Goal: Find specific fact: Find specific fact

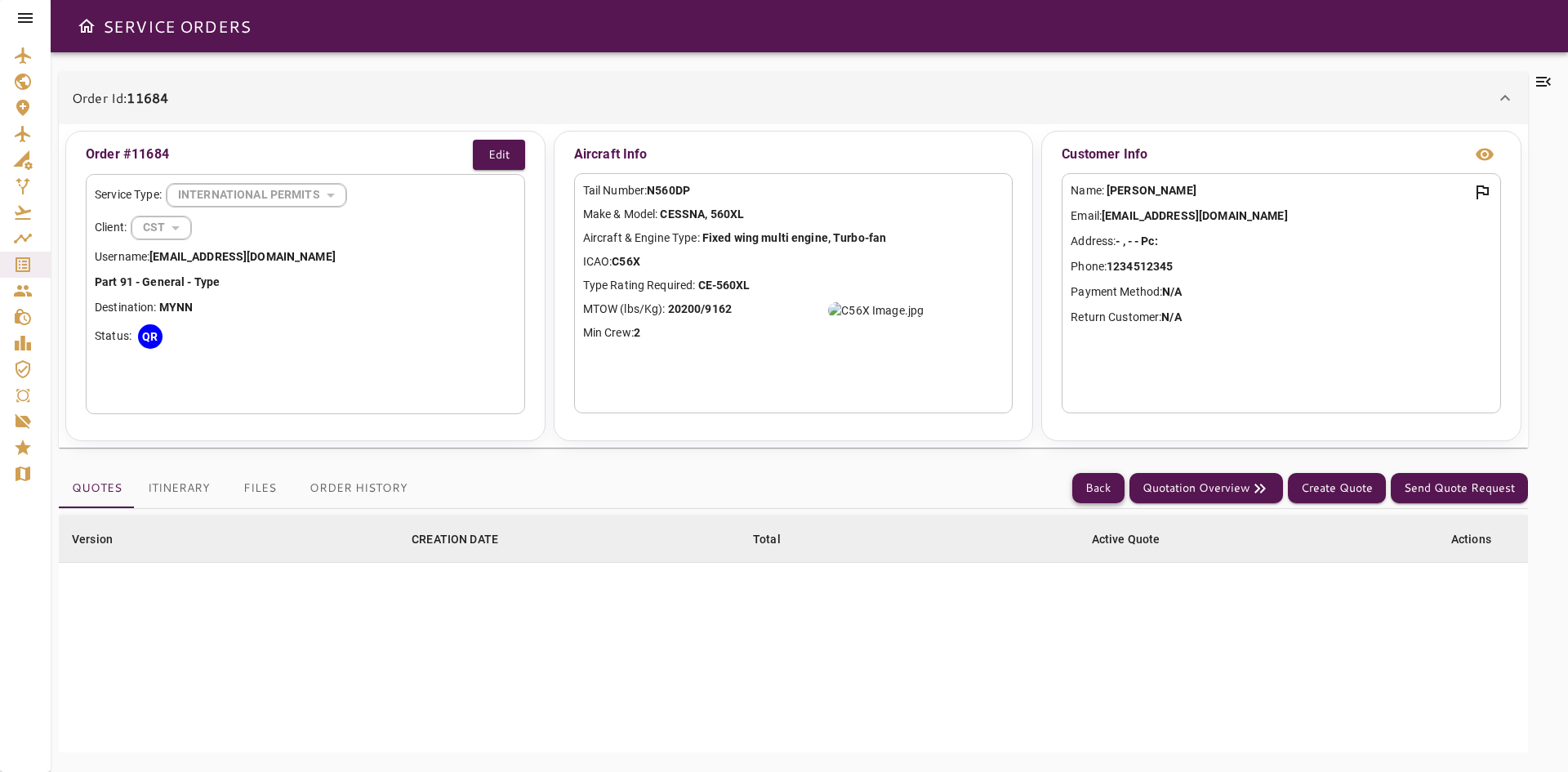
click at [1107, 493] on button "Back" at bounding box center [1099, 488] width 52 height 30
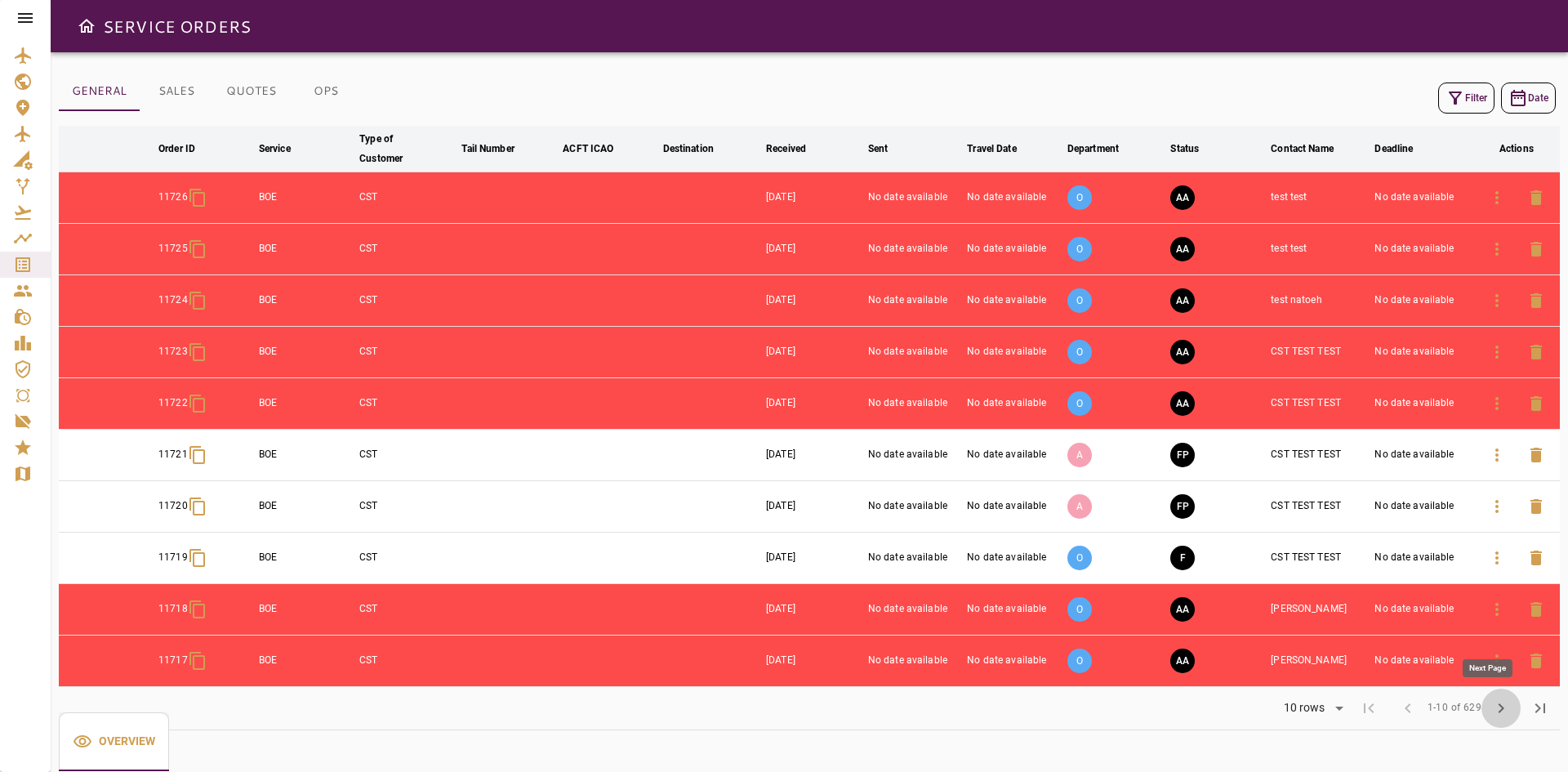
click at [1509, 708] on span "chevron_right" at bounding box center [1501, 709] width 20 height 20
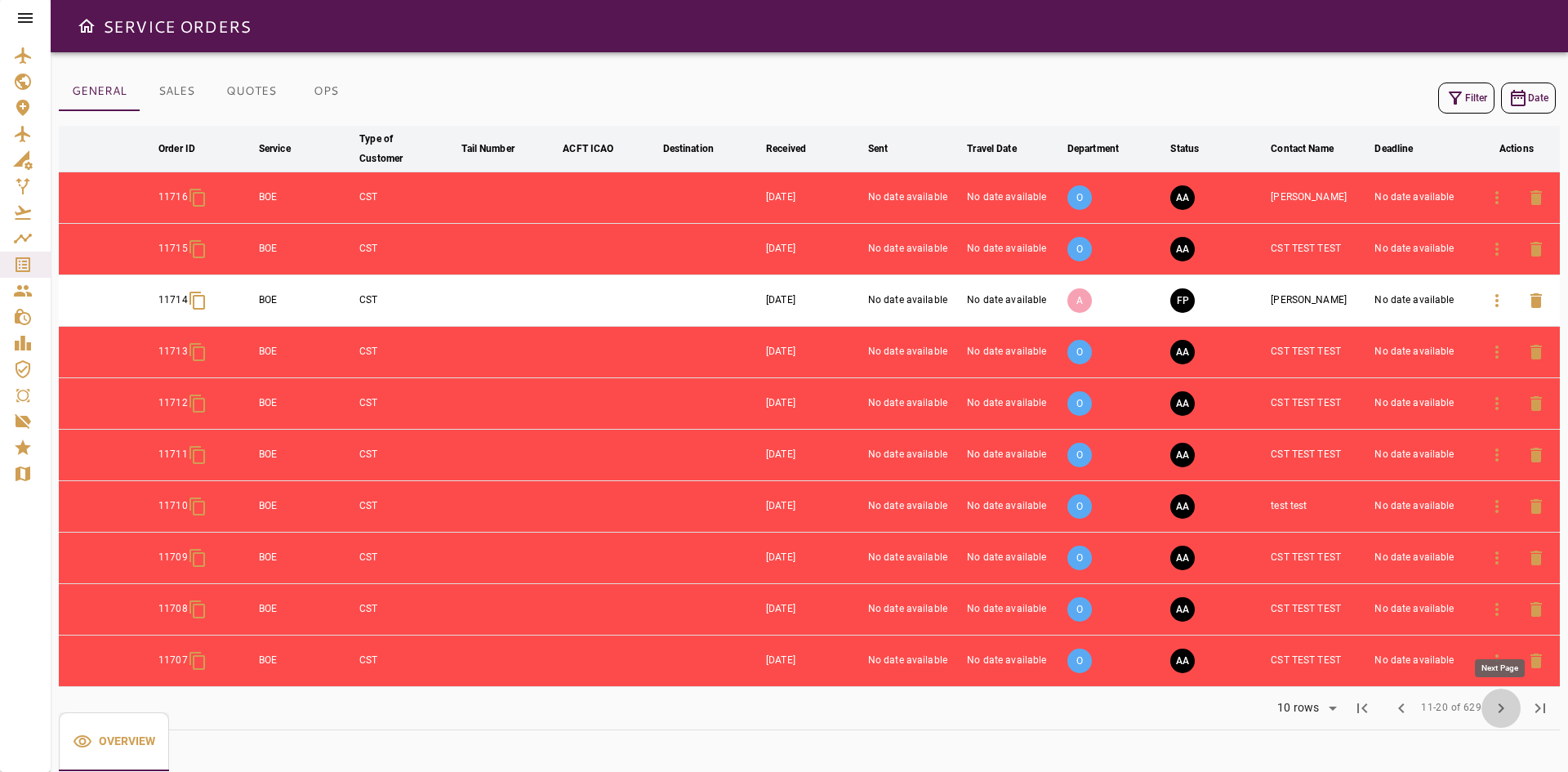
click at [1509, 708] on span "chevron_right" at bounding box center [1501, 709] width 20 height 20
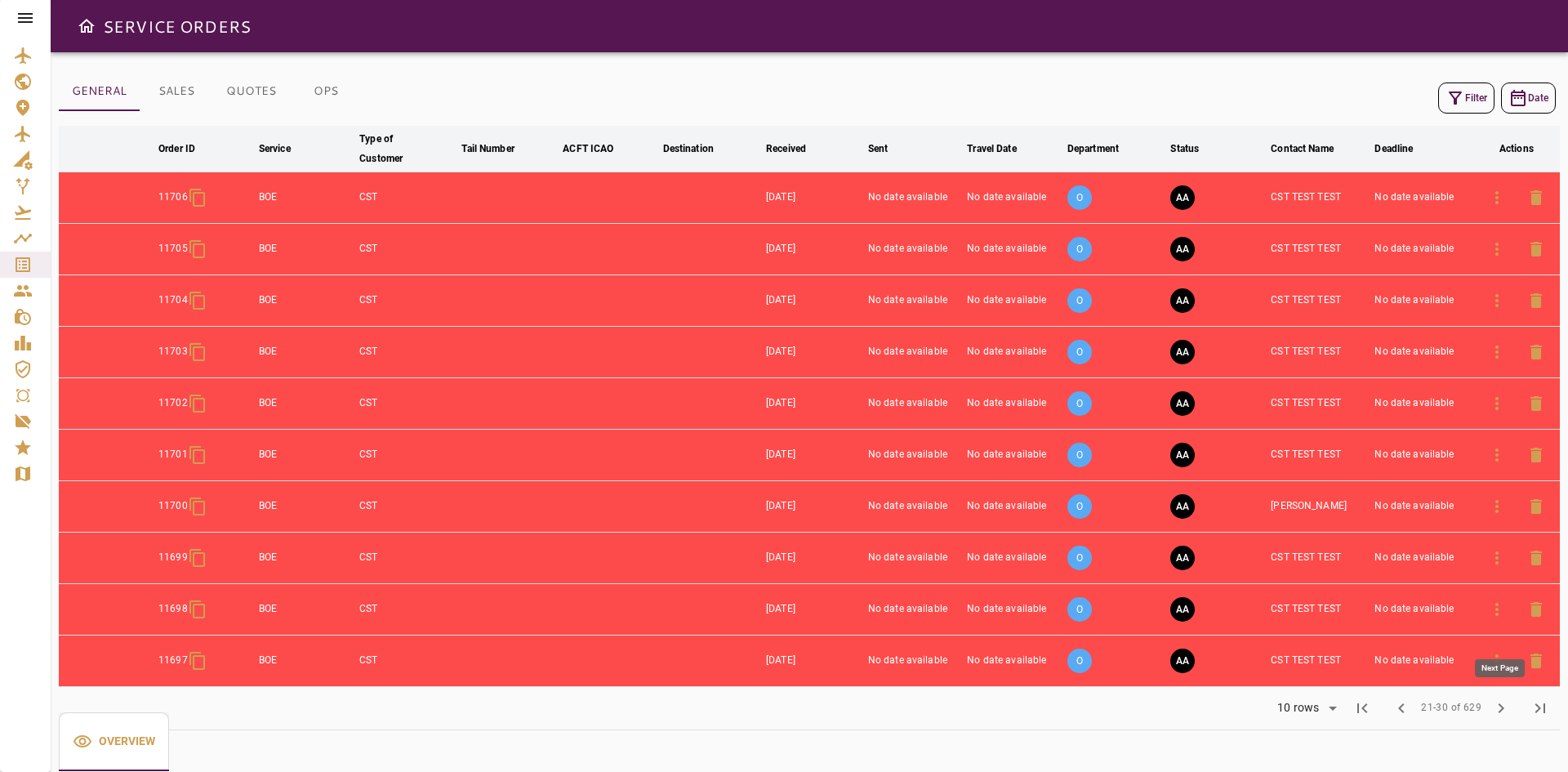
click at [1509, 708] on span "chevron_right" at bounding box center [1501, 709] width 20 height 20
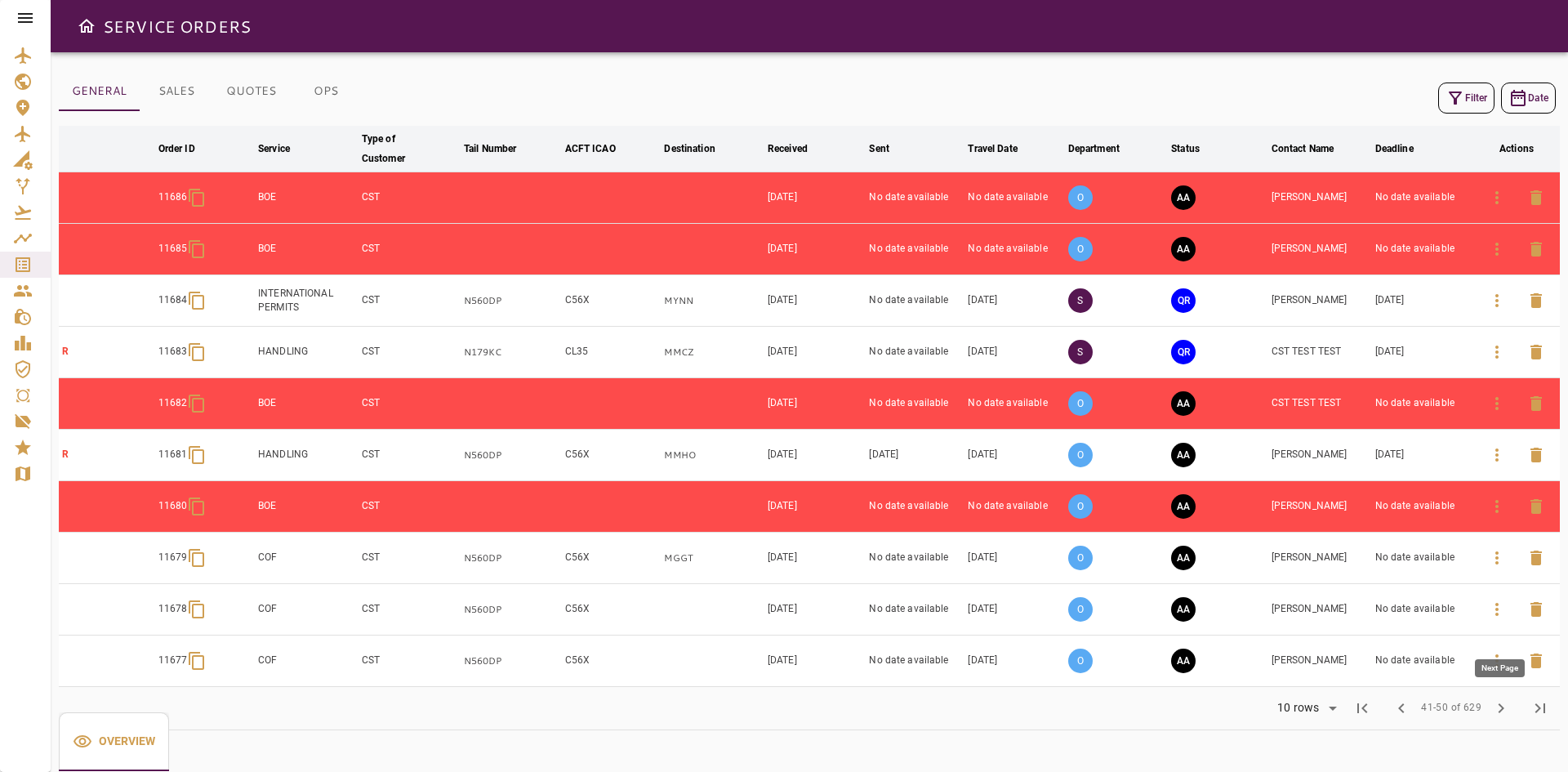
click at [1509, 708] on span "chevron_right" at bounding box center [1501, 709] width 20 height 20
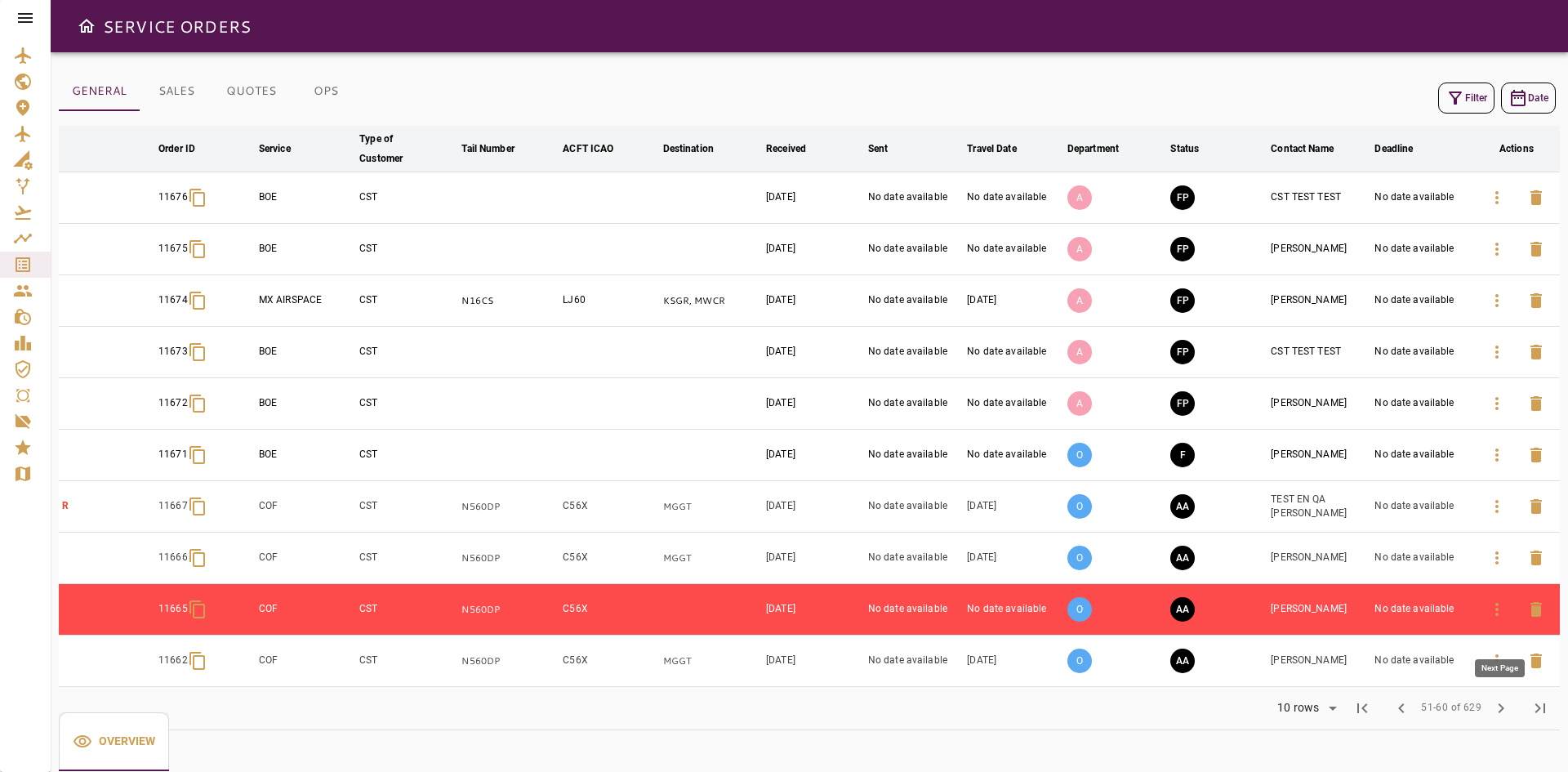
click at [1509, 708] on span "chevron_right" at bounding box center [1501, 709] width 20 height 20
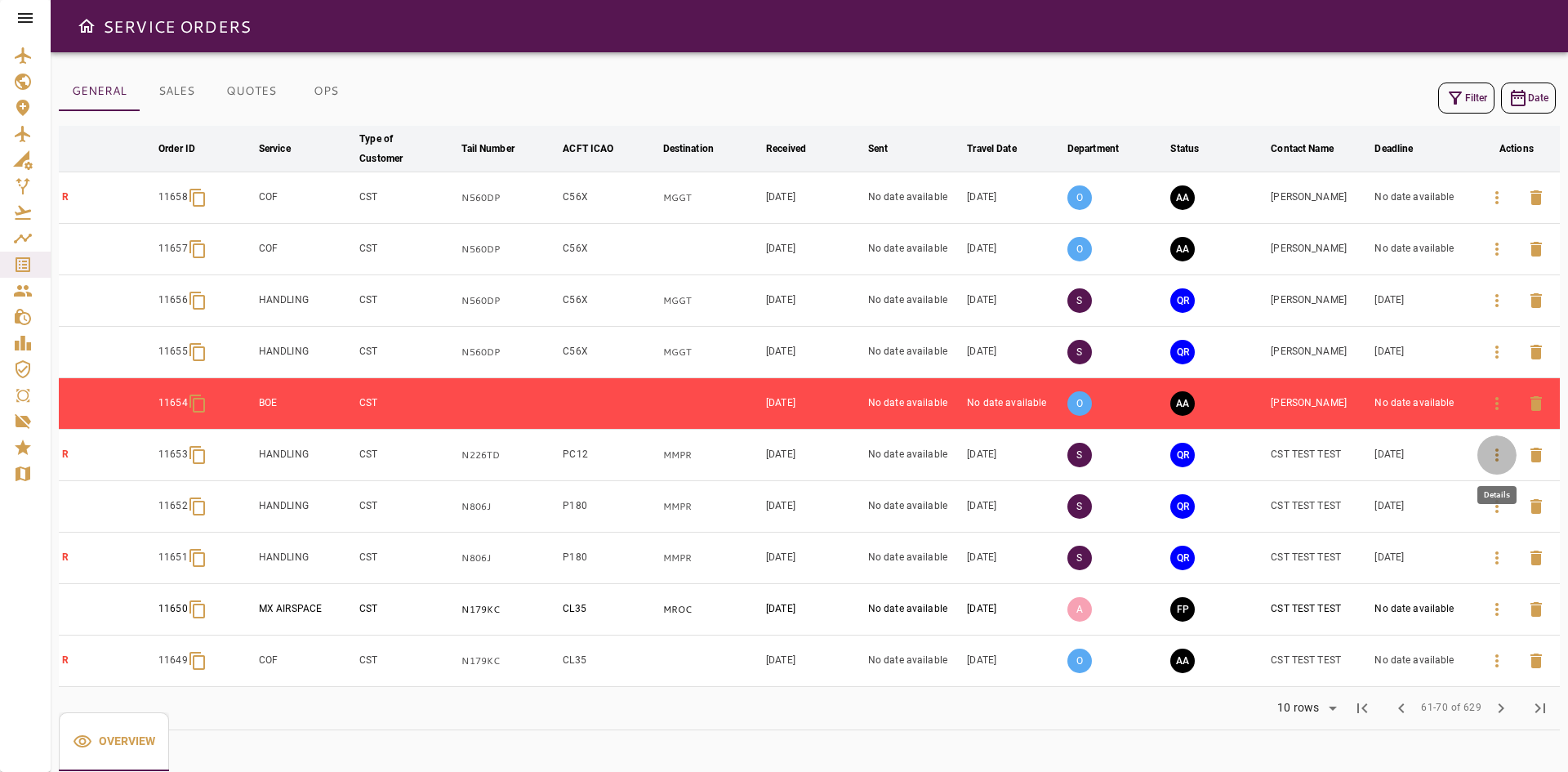
click at [1492, 452] on icon "button" at bounding box center [1497, 455] width 20 height 20
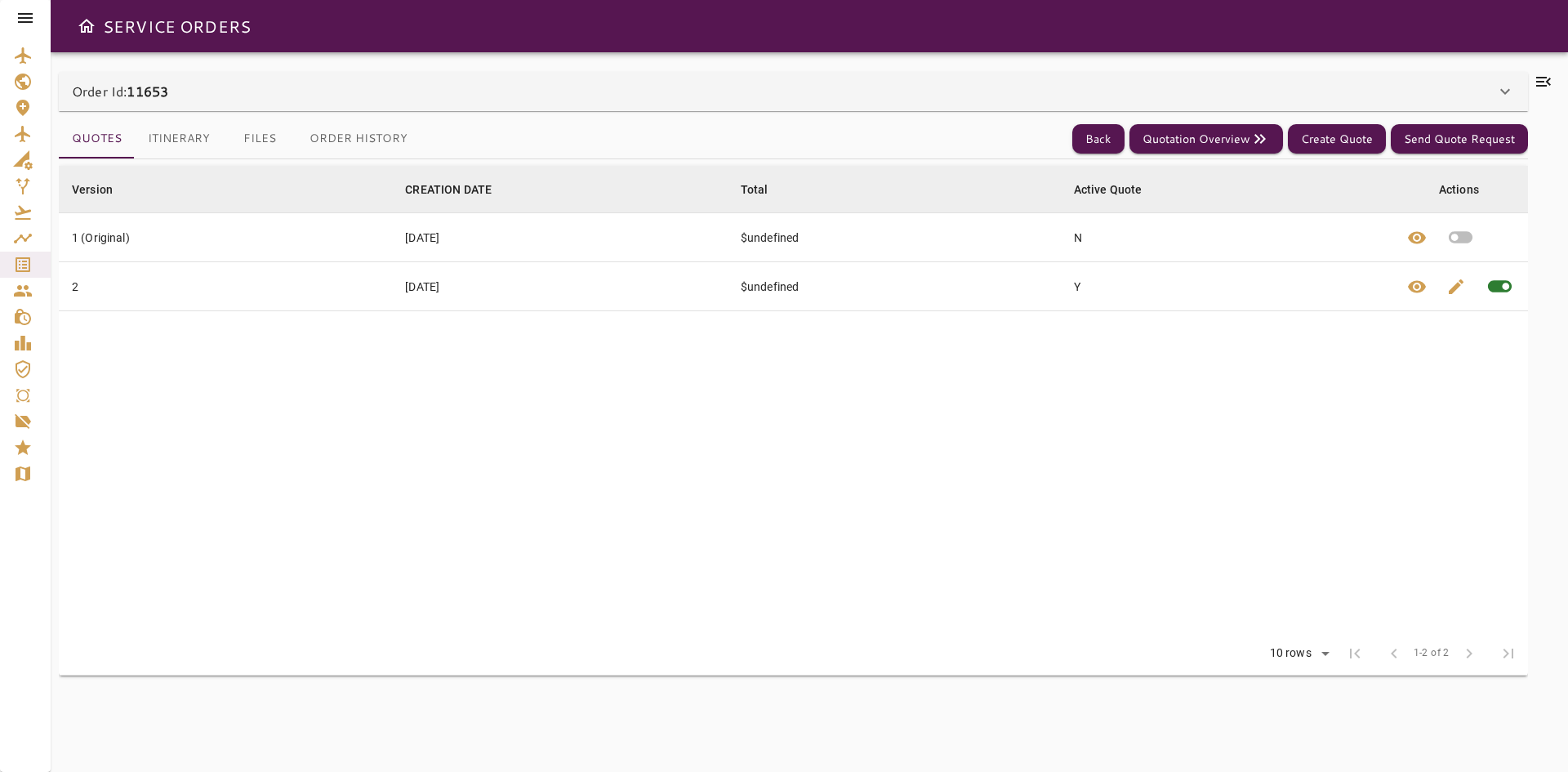
click at [179, 102] on div "Order Id: 11653" at bounding box center [793, 91] width 1469 height 39
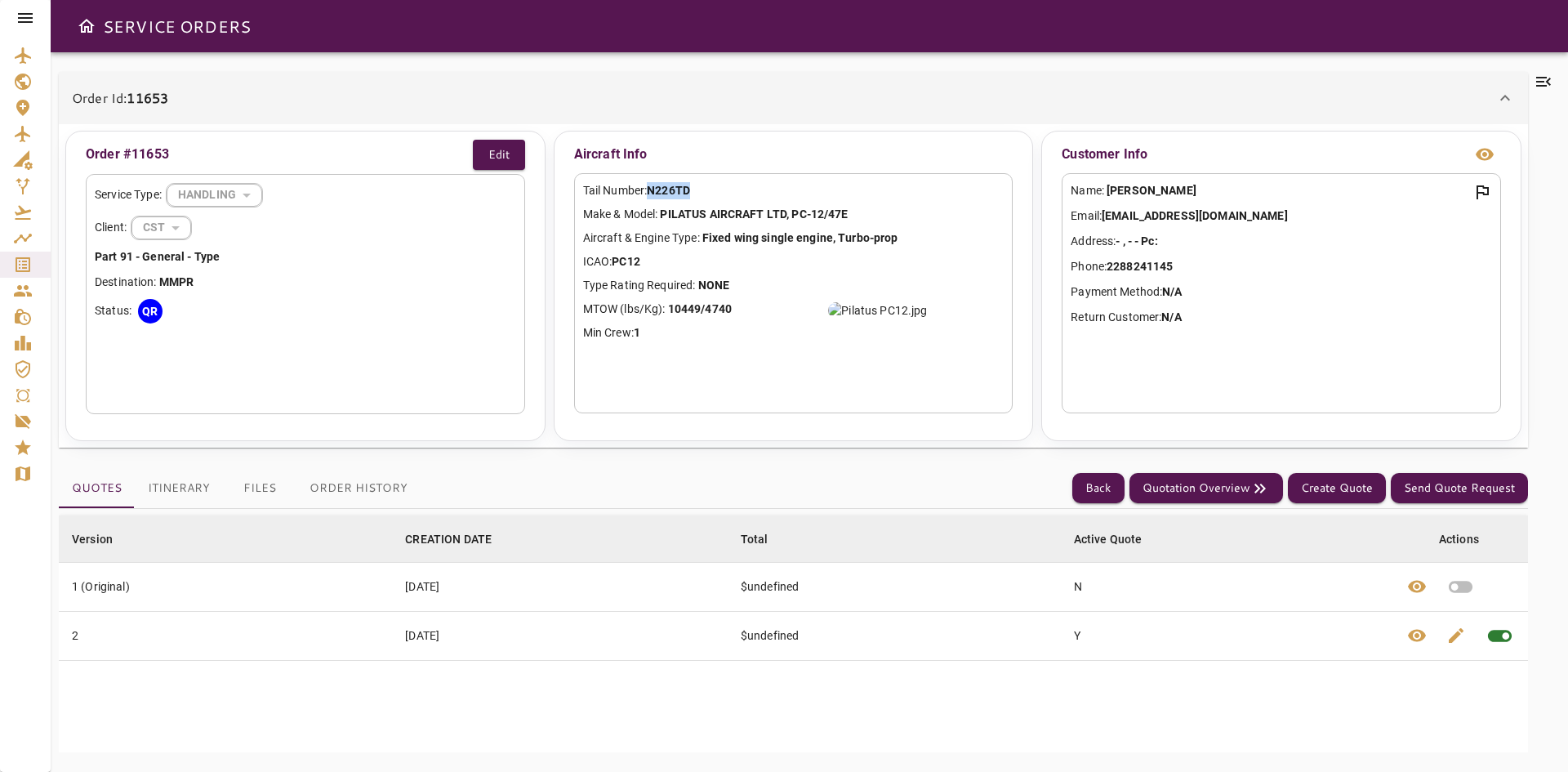
drag, startPoint x: 695, startPoint y: 194, endPoint x: 654, endPoint y: 191, distance: 41.1
click at [654, 191] on b "N226TD" at bounding box center [668, 190] width 43 height 13
copy b "N226TD"
click at [691, 192] on b "N226TD" at bounding box center [668, 190] width 43 height 13
drag, startPoint x: 701, startPoint y: 192, endPoint x: 646, endPoint y: 192, distance: 55.0
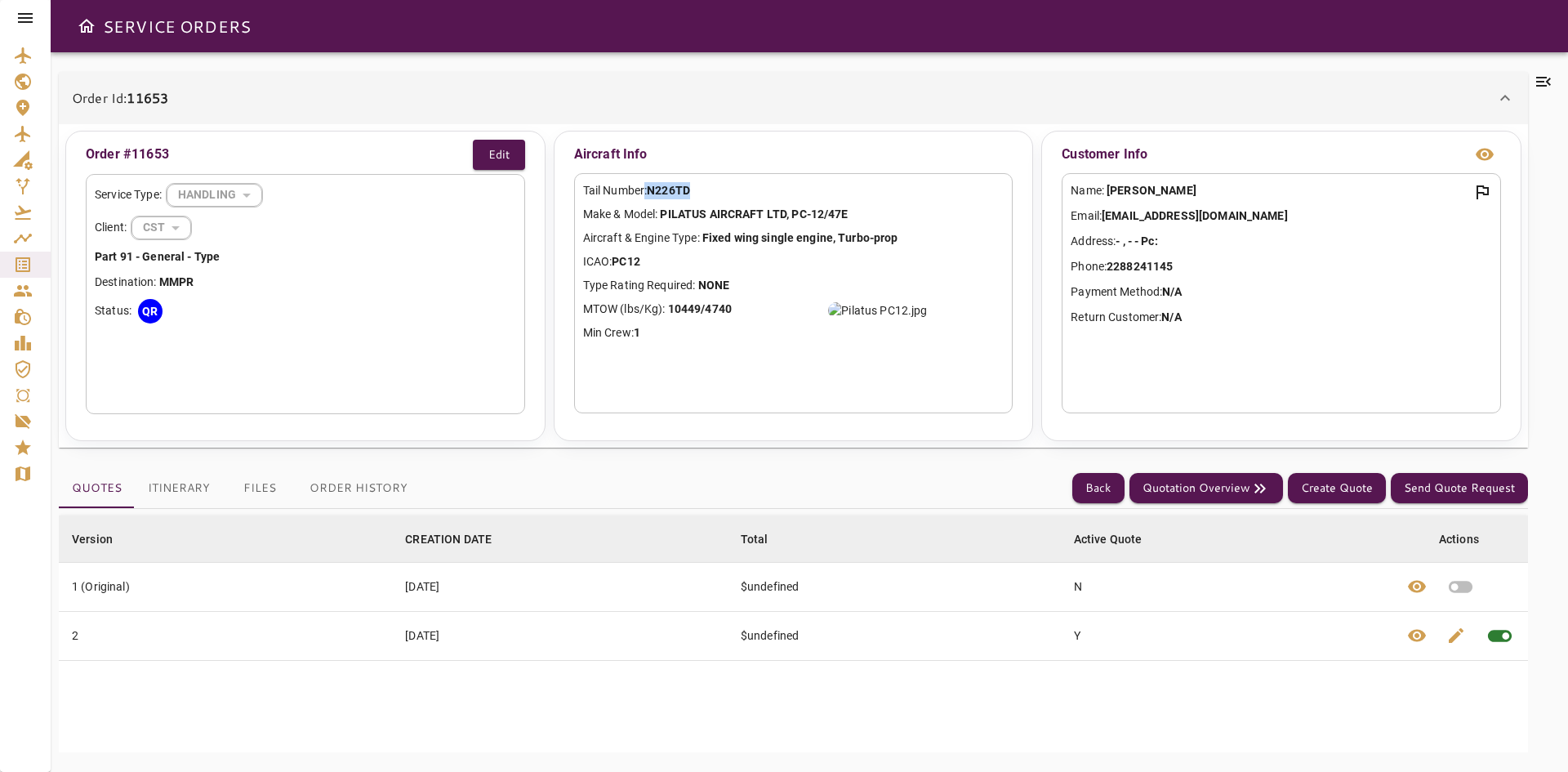
click at [646, 192] on p "Tail Number: N226TD" at bounding box center [793, 190] width 421 height 17
click at [677, 205] on div "Tail Number: N226TD Make & Model: PILATUS AIRCRAFT LTD, PC-12/47E Aircraft & En…" at bounding box center [793, 293] width 439 height 241
drag, startPoint x: 696, startPoint y: 192, endPoint x: 651, endPoint y: 192, distance: 45.0
click at [651, 192] on p "Tail Number: N226TD" at bounding box center [793, 190] width 421 height 17
copy b "N226TD"
